Goal: Task Accomplishment & Management: Use online tool/utility

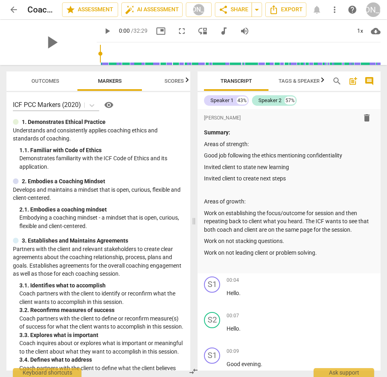
click at [12, 8] on span "arrow_back" at bounding box center [14, 10] width 10 height 10
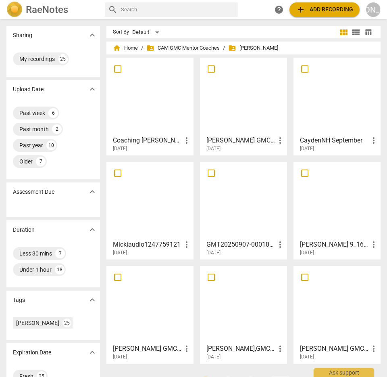
click at [247, 312] on div at bounding box center [243, 304] width 81 height 71
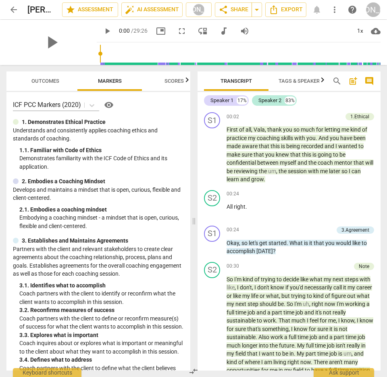
click at [42, 78] on span "Outcomes" at bounding box center [45, 81] width 28 height 6
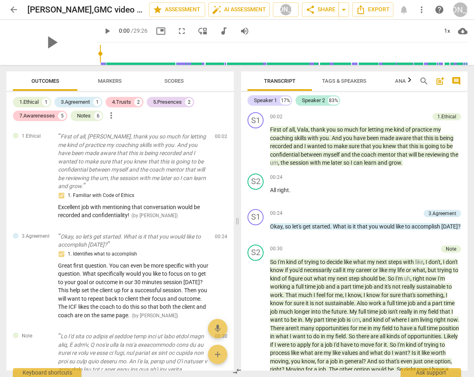
click at [387, 78] on span "post_add" at bounding box center [440, 81] width 10 height 10
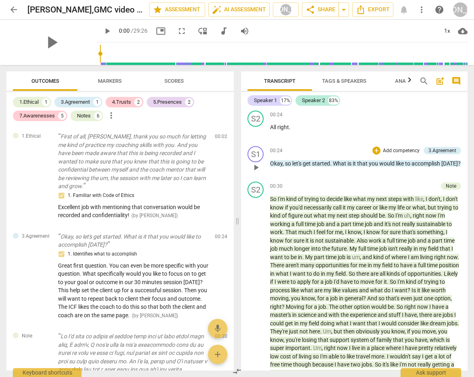
scroll to position [98, 0]
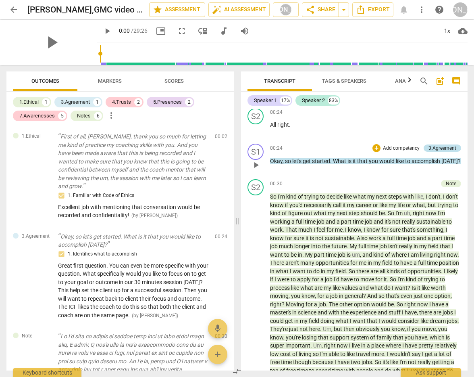
click at [387, 146] on div "3.Agreement" at bounding box center [443, 147] width 28 height 7
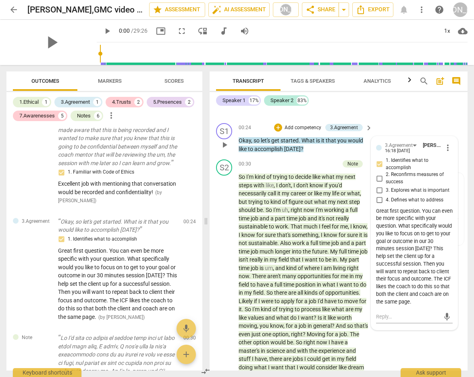
scroll to position [128, 0]
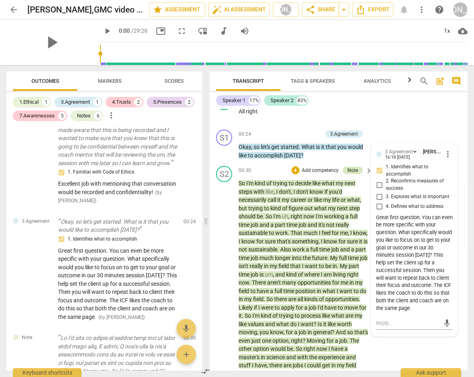
click at [349, 174] on div "Note" at bounding box center [353, 170] width 10 height 7
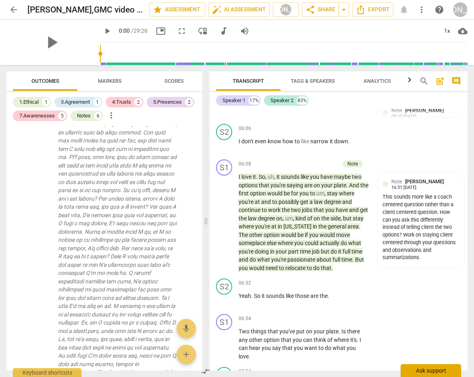
scroll to position [1087, 0]
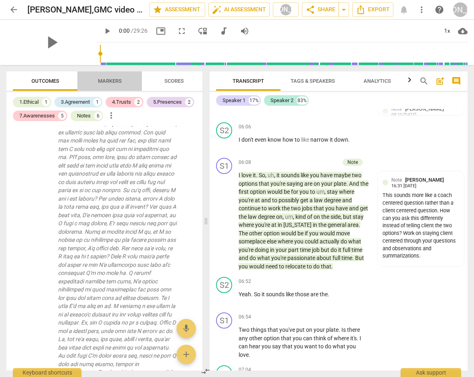
click at [110, 79] on span "Markers" at bounding box center [110, 81] width 24 height 6
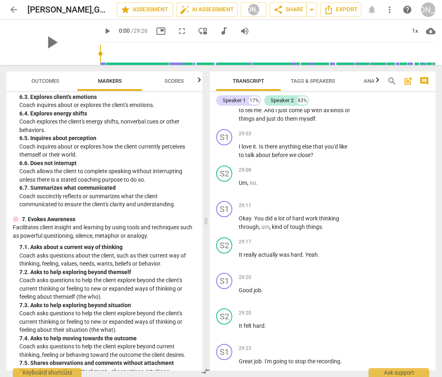
scroll to position [6089, 0]
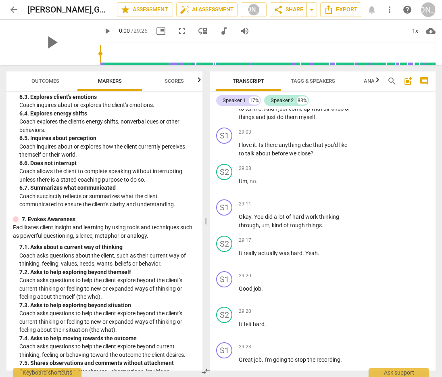
click at [37, 79] on span "Outcomes" at bounding box center [45, 81] width 28 height 6
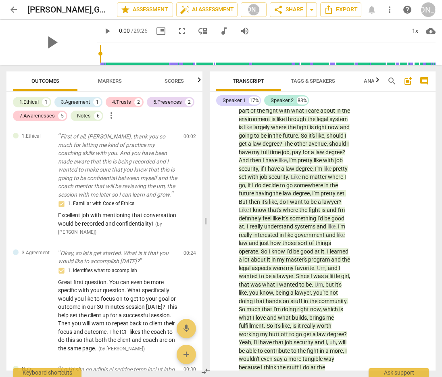
scroll to position [0, 0]
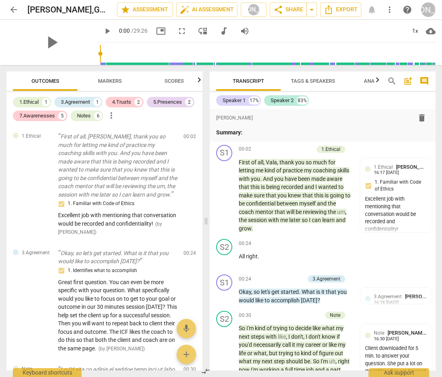
click at [288, 92] on div "Speaker 1 17% Speaker 2 83% format_bold format_list_bulleted [PERSON_NAME] dele…" at bounding box center [323, 231] width 226 height 278
click at [12, 8] on span "arrow_back" at bounding box center [14, 10] width 10 height 10
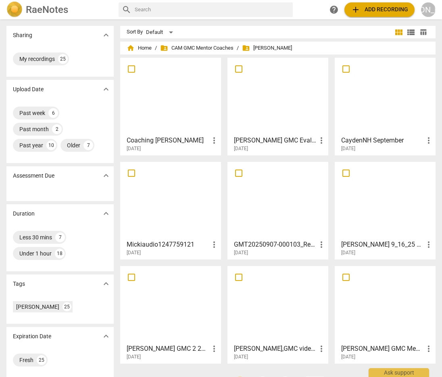
click at [184, 106] on div at bounding box center [170, 95] width 95 height 71
